Goal: Find specific page/section: Find specific page/section

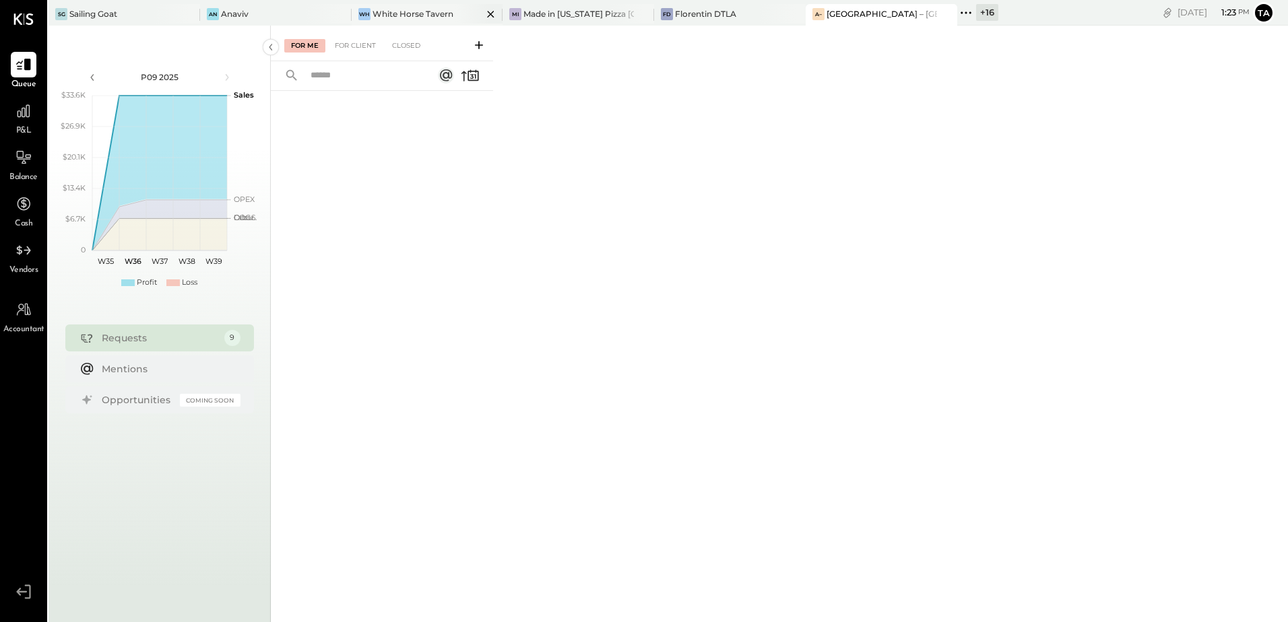
click at [386, 18] on div "White Horse Tavern" at bounding box center [412, 13] width 81 height 11
